Goal: Navigation & Orientation: Find specific page/section

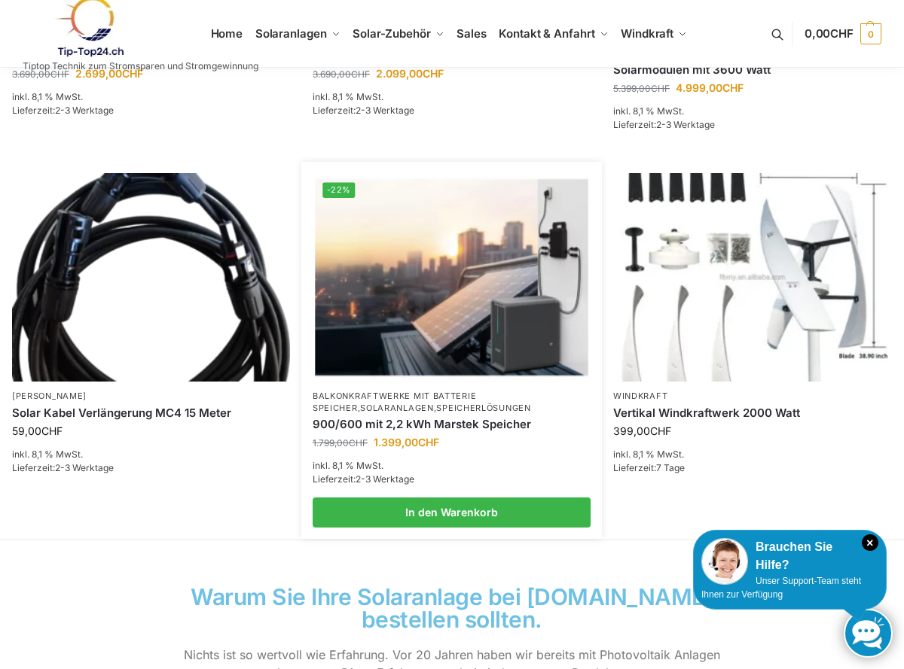
scroll to position [678, 0]
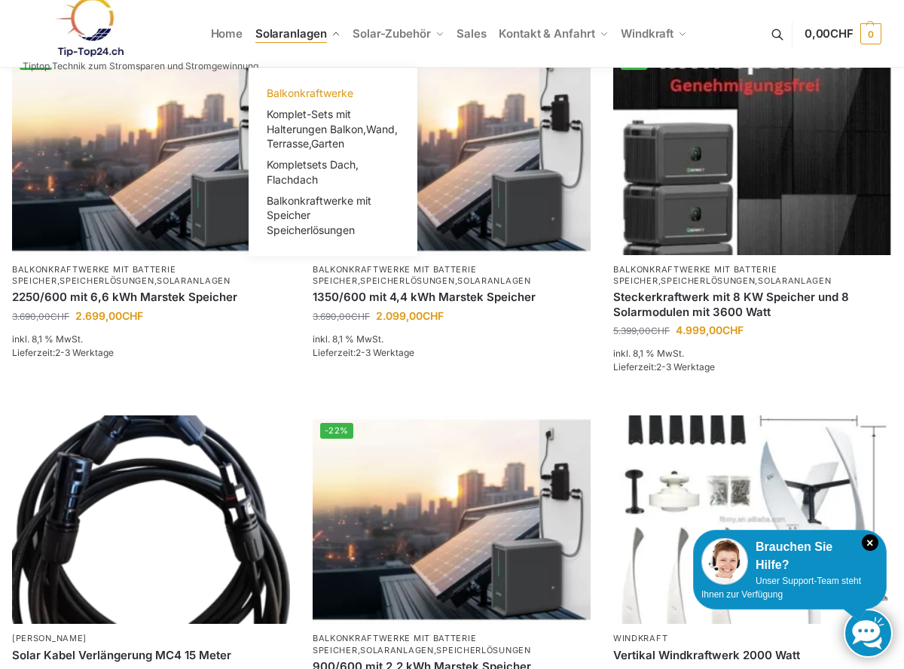
click at [327, 90] on span "Balkonkraftwerke" at bounding box center [310, 93] width 87 height 13
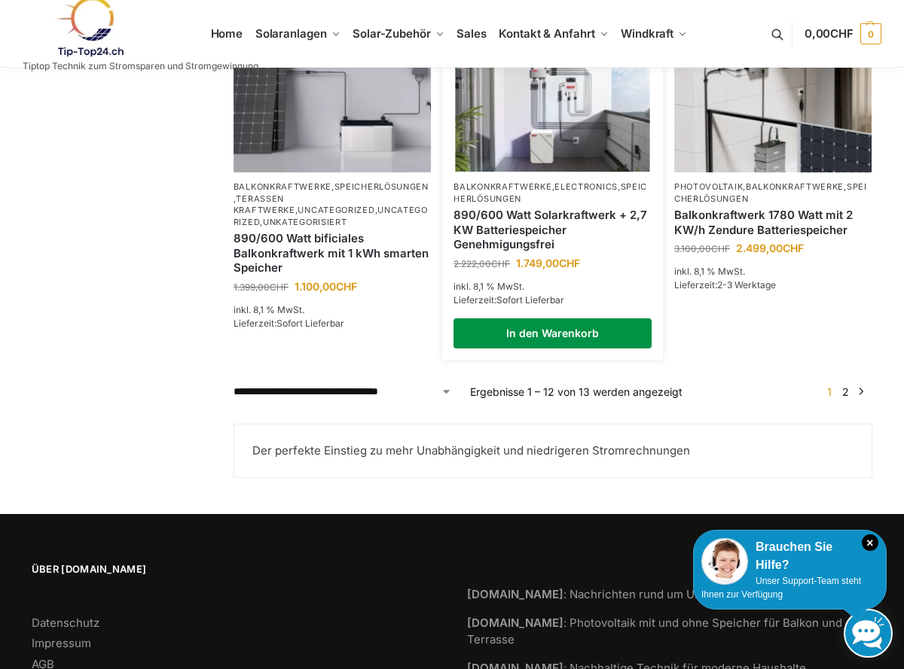
scroll to position [1336, 0]
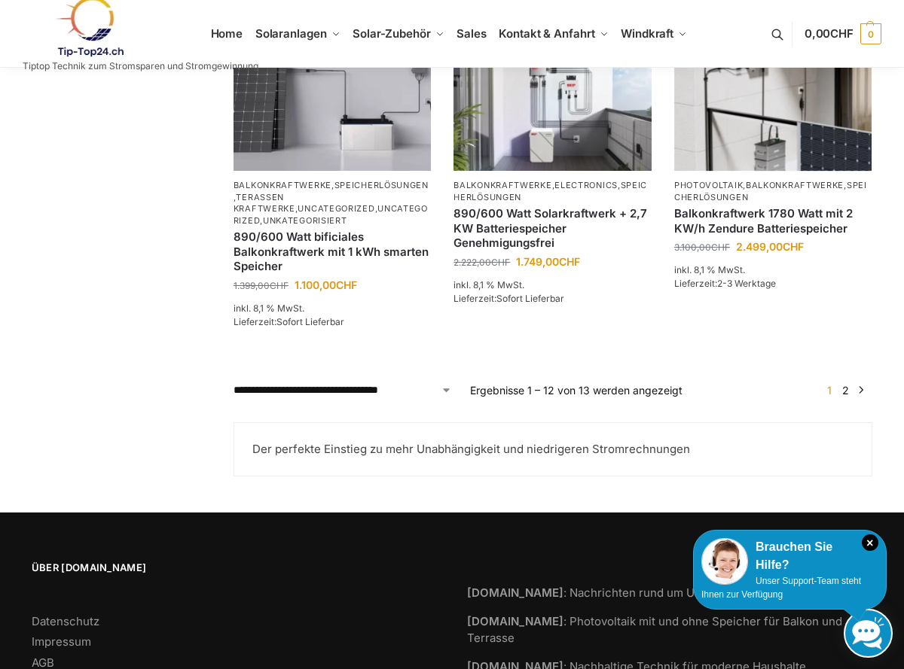
click at [829, 392] on span "1" at bounding box center [829, 390] width 12 height 13
click at [847, 389] on link "2" at bounding box center [845, 390] width 14 height 13
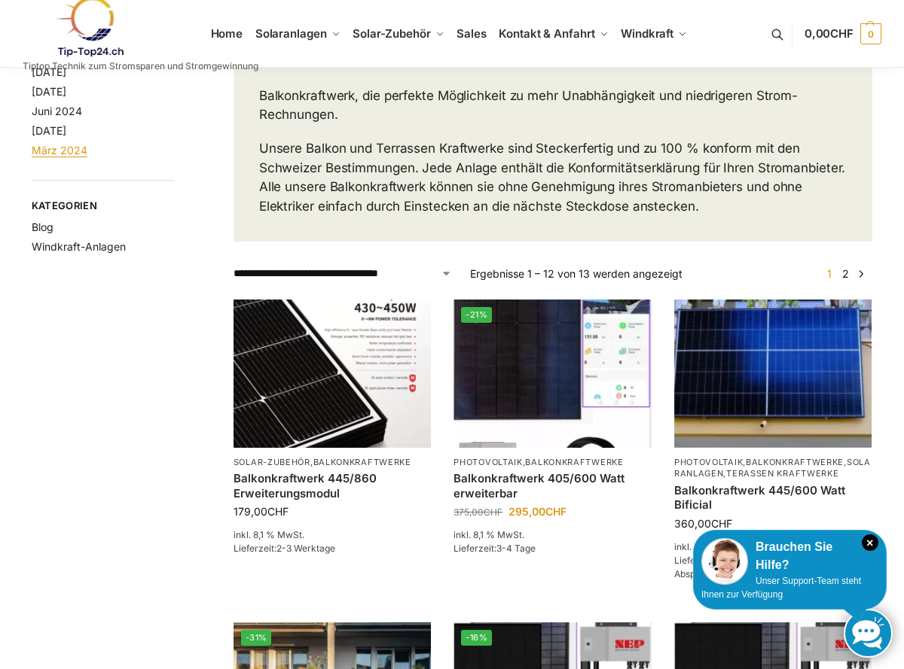
scroll to position [0, 0]
